Goal: Information Seeking & Learning: Learn about a topic

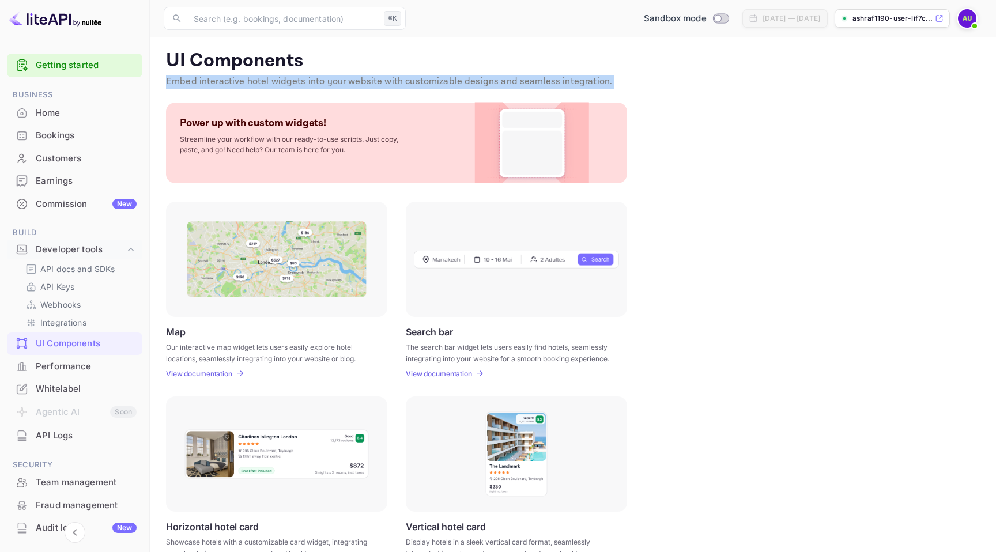
scroll to position [40, 0]
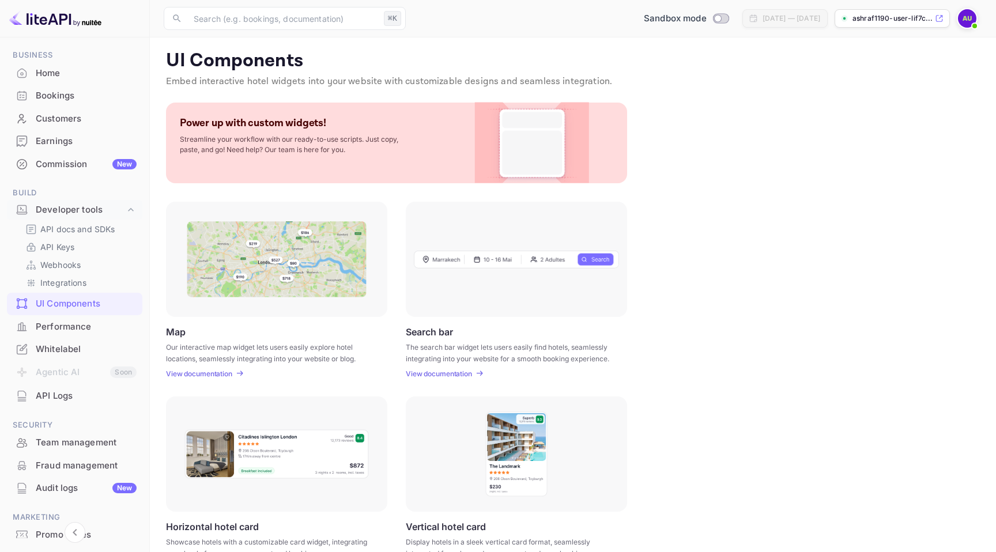
click at [625, 188] on div "UI Components Embed interactive hotel widgets into your website with customizab…" at bounding box center [573, 406] width 818 height 712
click at [74, 76] on div "Home" at bounding box center [86, 73] width 101 height 13
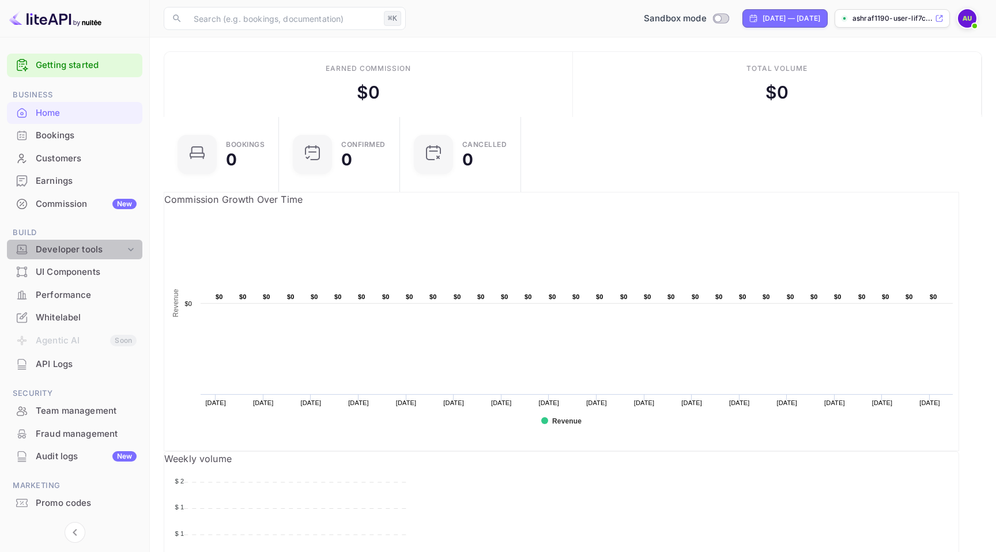
click at [98, 250] on div "Developer tools" at bounding box center [80, 249] width 89 height 13
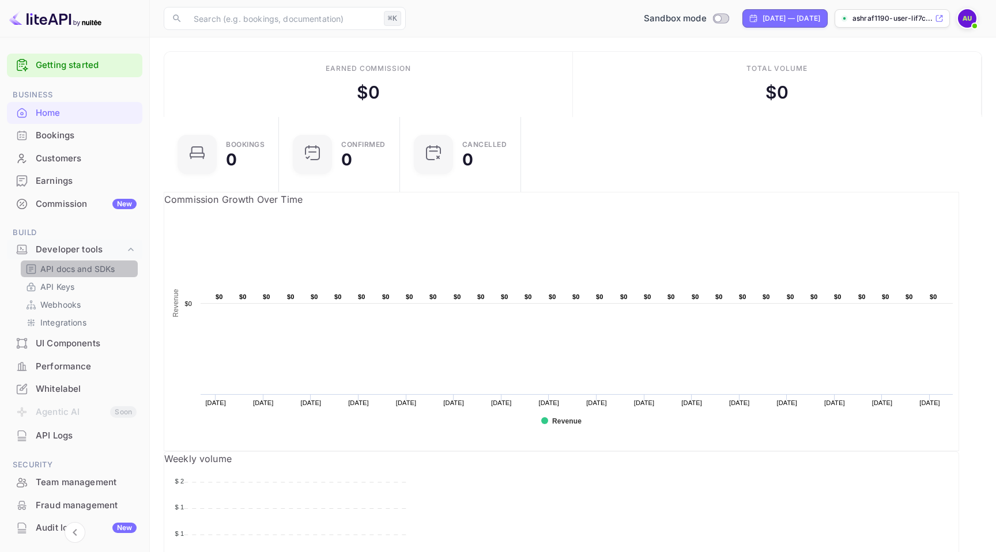
click at [91, 266] on p "API docs and SDKs" at bounding box center [77, 269] width 75 height 12
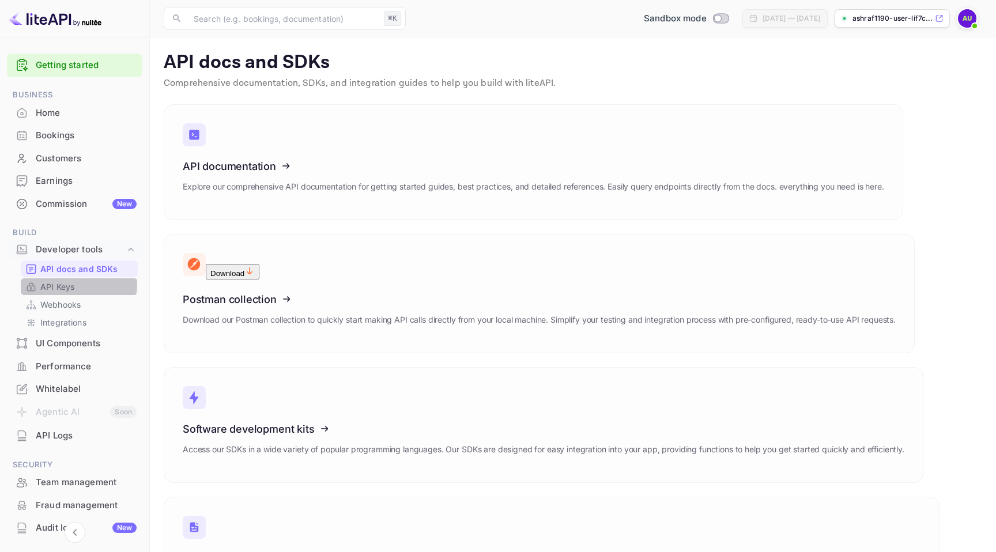
click at [76, 284] on link "API Keys" at bounding box center [79, 287] width 108 height 12
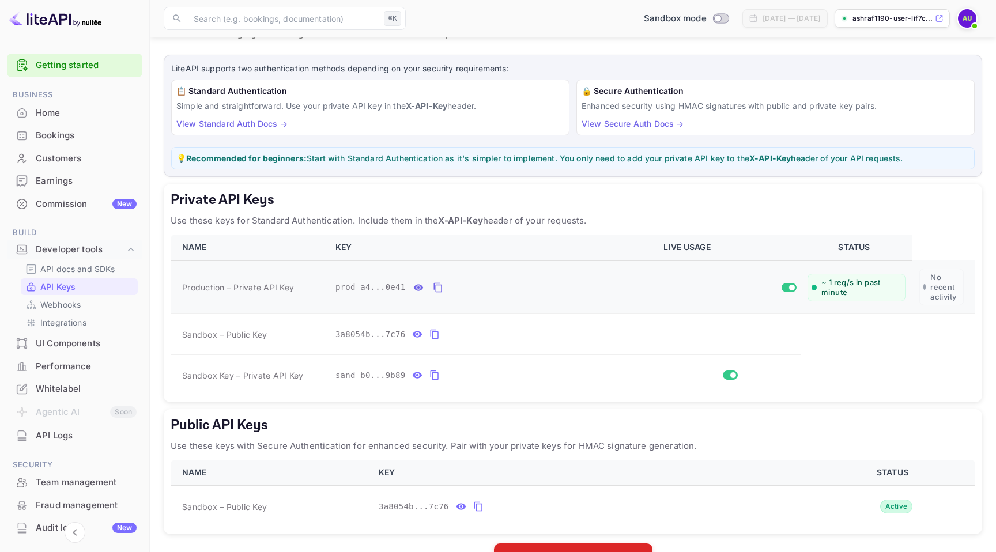
scroll to position [87, 0]
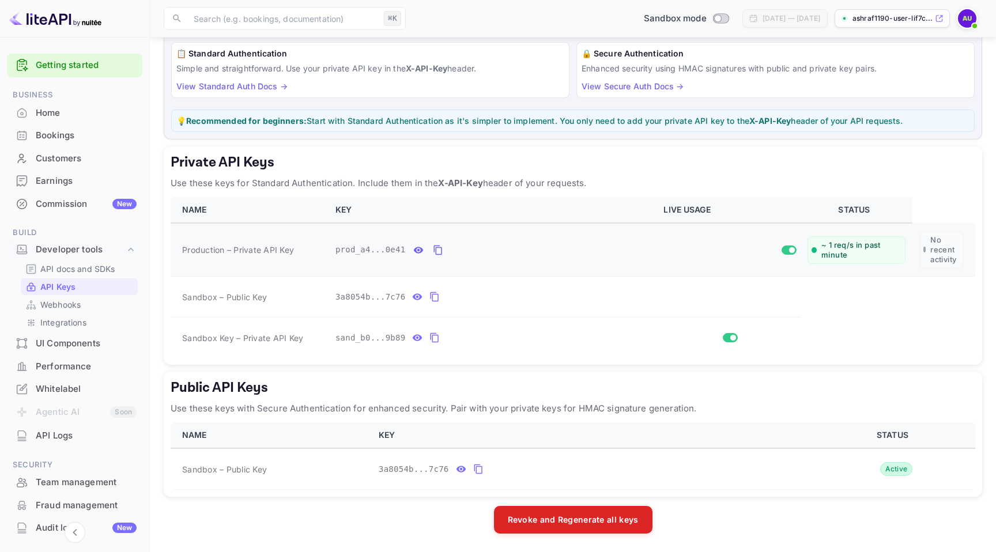
click at [859, 250] on span "~ 1 req/s in past minute" at bounding box center [861, 250] width 80 height 20
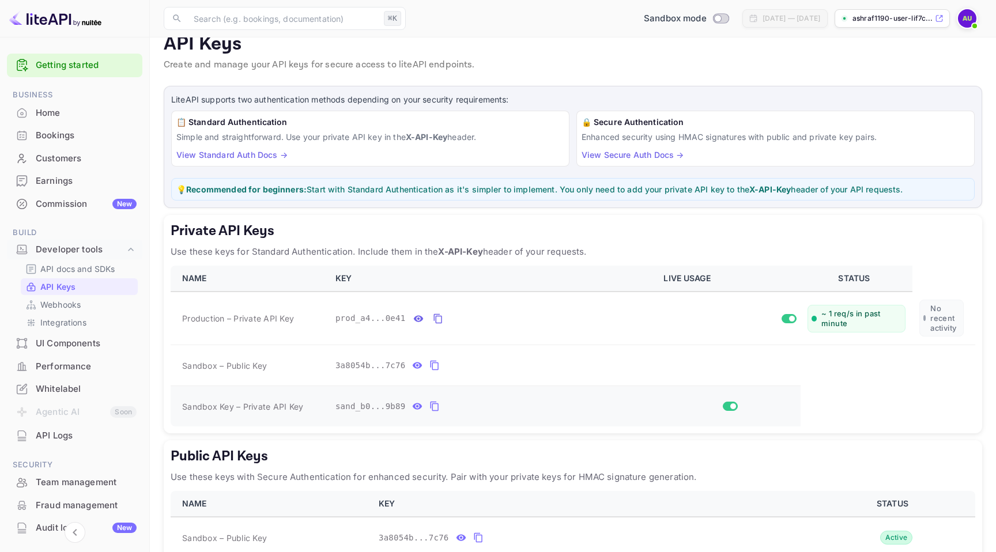
scroll to position [0, 0]
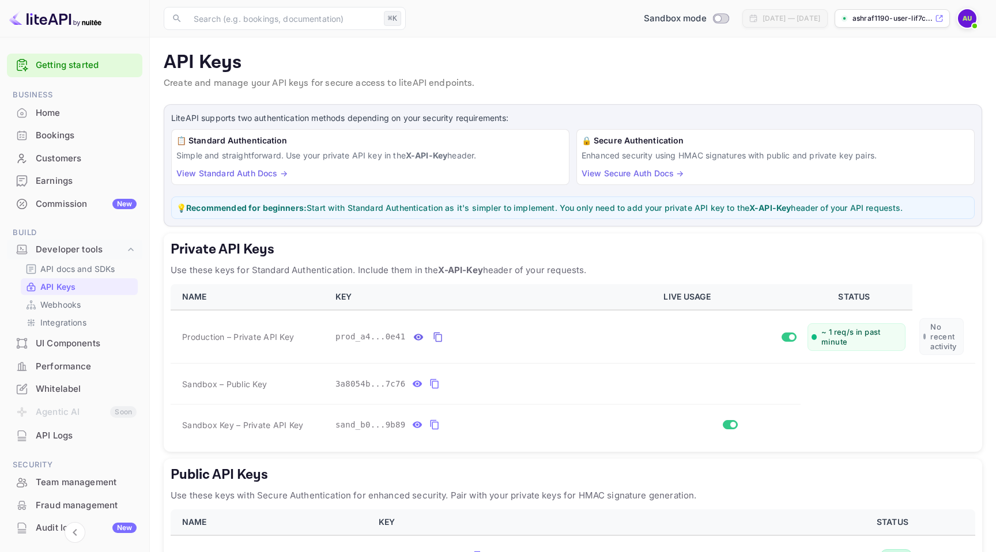
click at [75, 366] on div "Performance" at bounding box center [86, 366] width 101 height 13
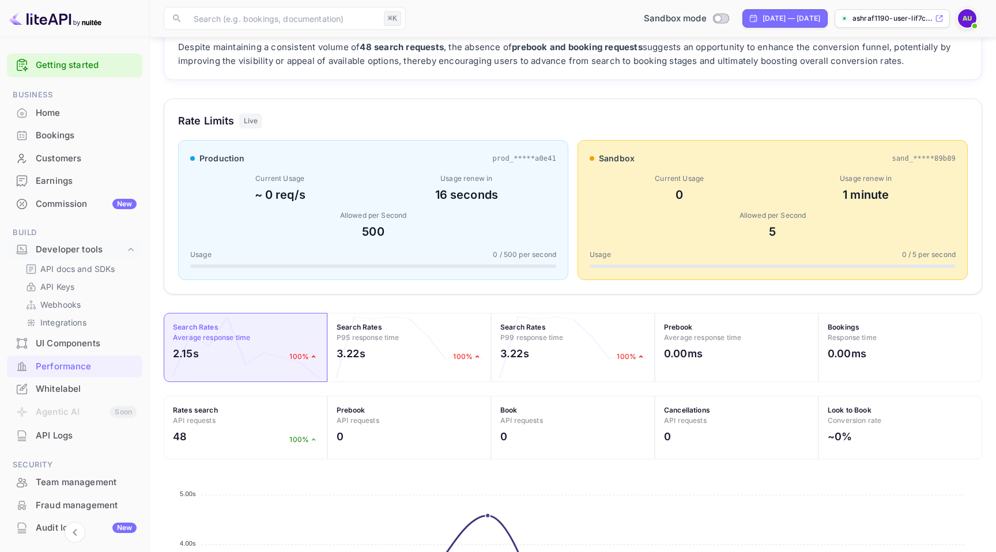
scroll to position [97, 0]
click at [445, 190] on div "9 seconds" at bounding box center [467, 193] width 180 height 17
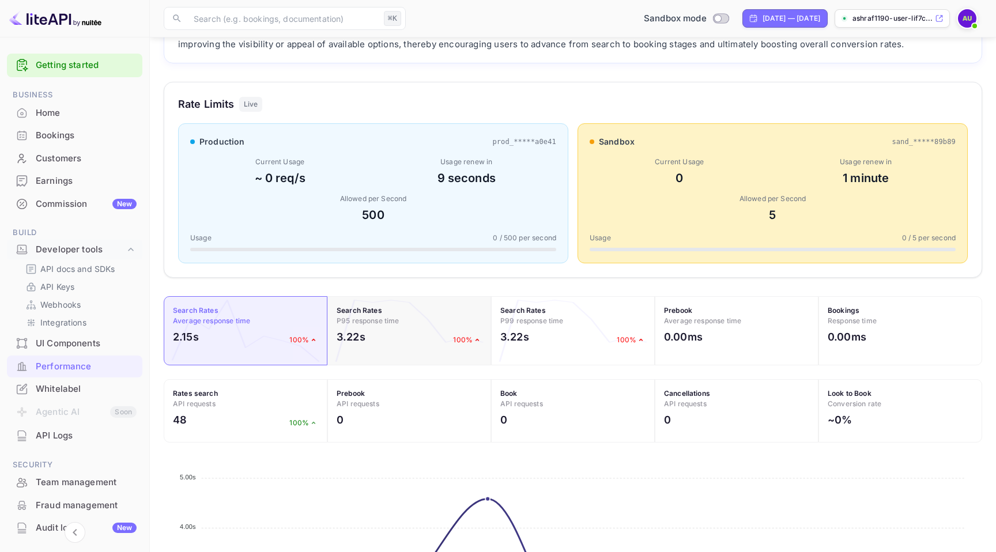
scroll to position [114, 0]
click at [66, 391] on div "Whitelabel" at bounding box center [86, 389] width 101 height 13
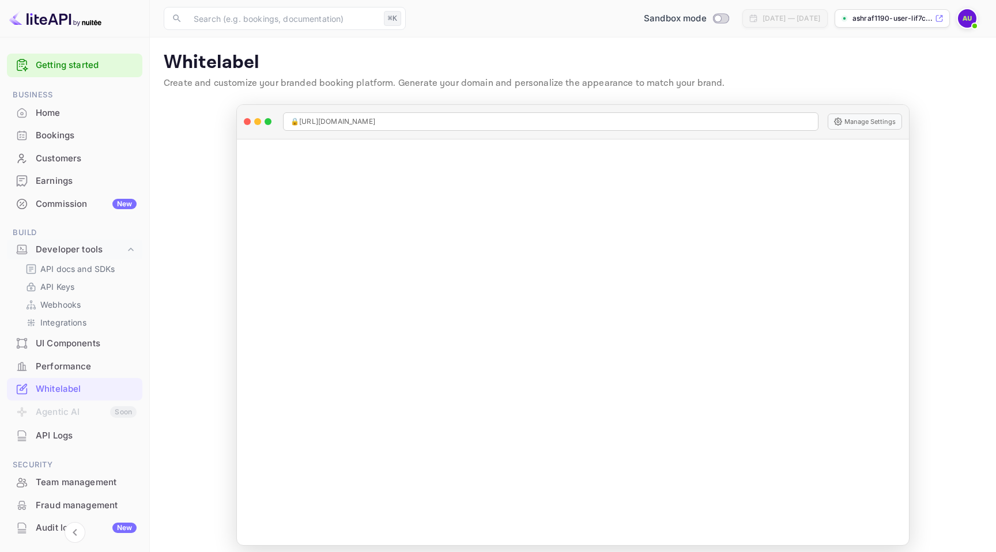
click at [65, 365] on div "Performance" at bounding box center [86, 366] width 101 height 13
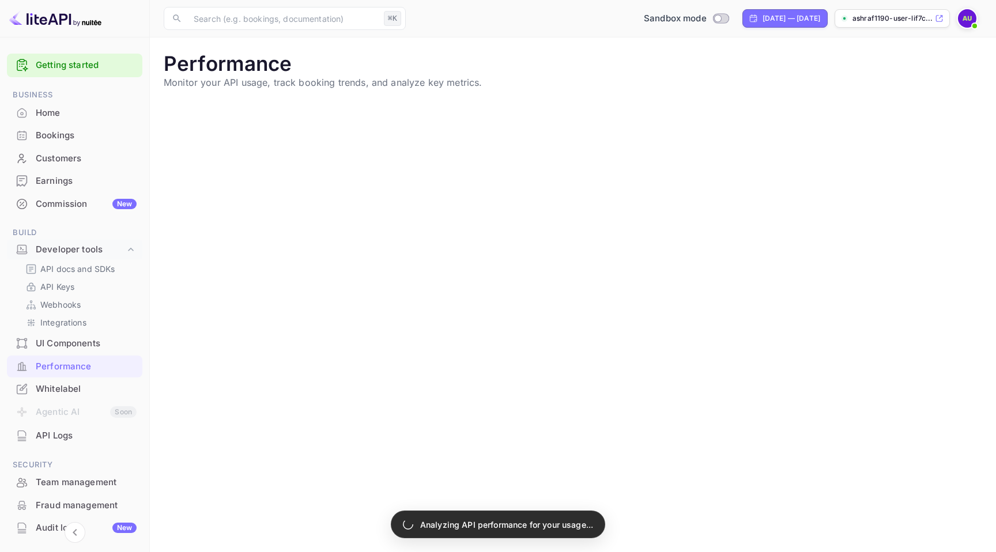
click at [60, 439] on div "API Logs" at bounding box center [86, 435] width 101 height 13
